Goal: Check status: Check status

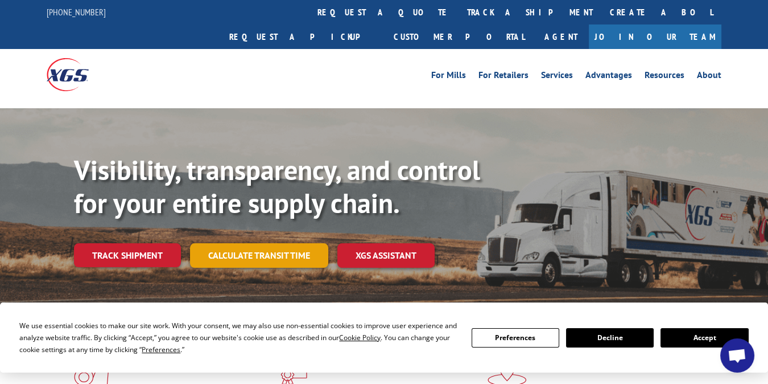
click at [255, 243] on link "Calculate transit time" at bounding box center [259, 255] width 138 height 24
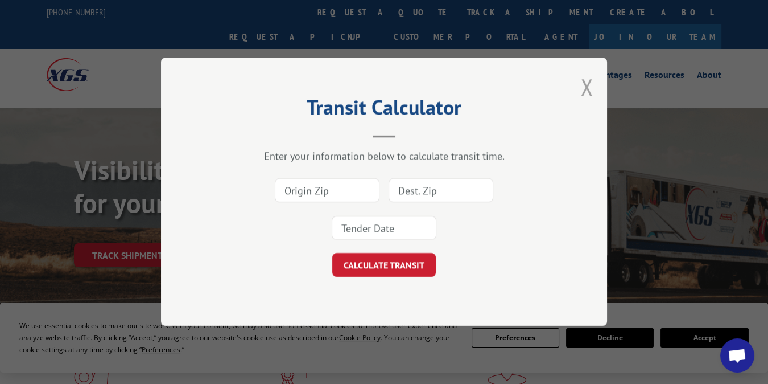
click at [586, 90] on button "Close modal" at bounding box center [586, 87] width 13 height 30
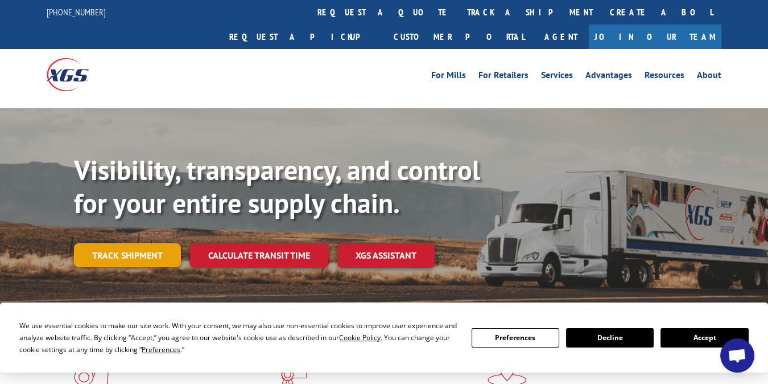
click at [143, 243] on link "Track shipment" at bounding box center [127, 255] width 107 height 24
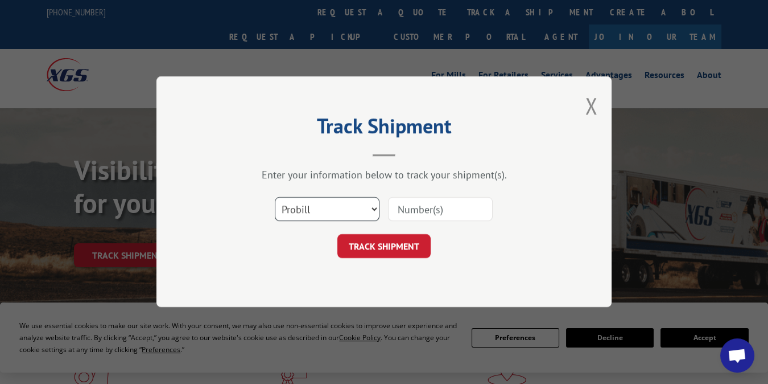
click at [356, 207] on select "Select category... Probill BOL PO" at bounding box center [327, 209] width 105 height 24
select select "bol"
click at [275, 197] on select "Select category... Probill BOL PO" at bounding box center [327, 209] width 105 height 24
click at [412, 211] on input at bounding box center [440, 209] width 105 height 24
type input "54404632"
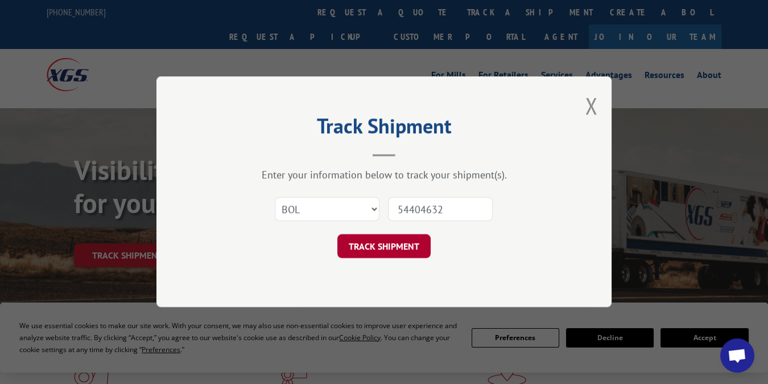
click at [386, 252] on button "TRACK SHIPMENT" at bounding box center [383, 246] width 93 height 24
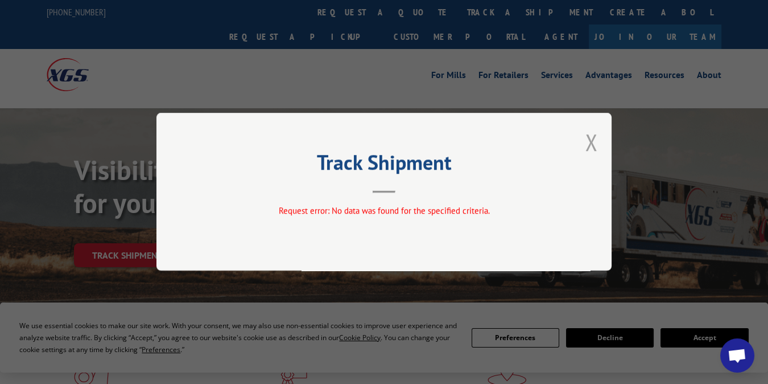
click at [594, 142] on button "Close modal" at bounding box center [591, 142] width 13 height 30
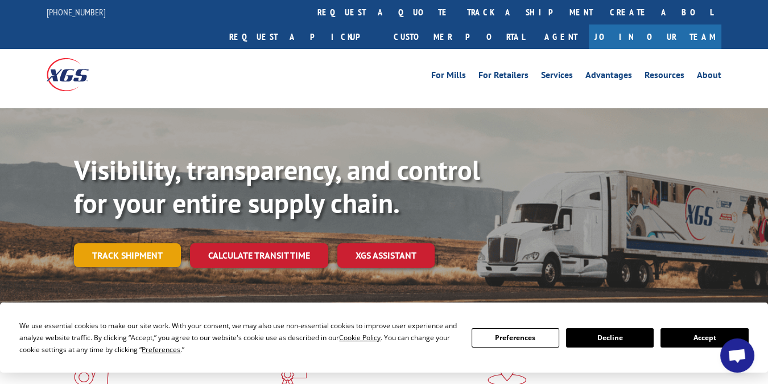
click at [116, 243] on link "Track shipment" at bounding box center [127, 255] width 107 height 24
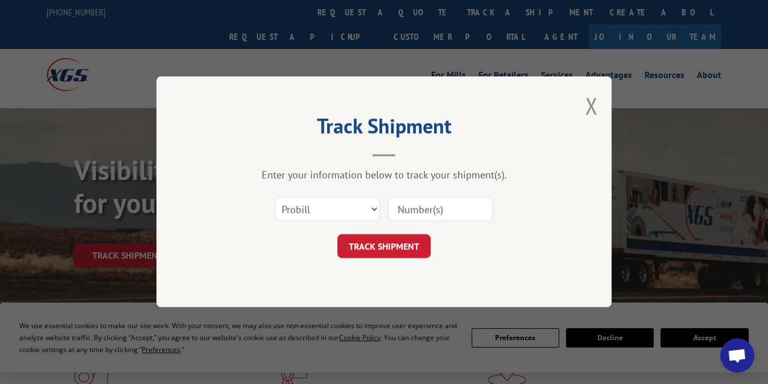
click at [423, 211] on input at bounding box center [440, 209] width 105 height 24
type input "54404632"
click at [393, 246] on button "TRACK SHIPMENT" at bounding box center [383, 246] width 93 height 24
